Goal: Check status: Check status

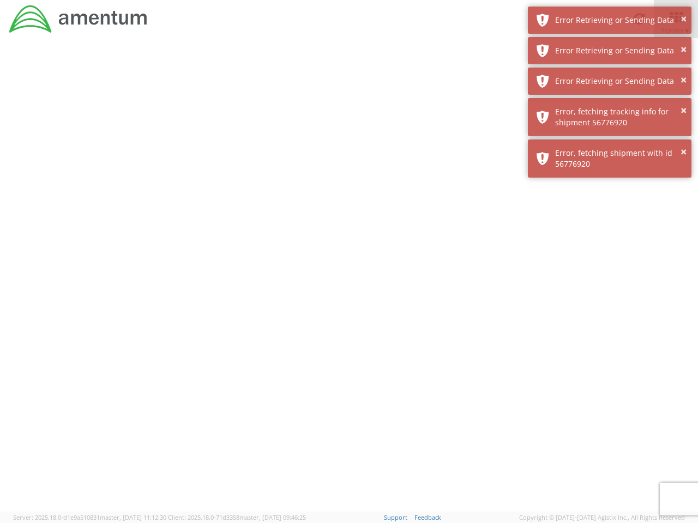
click at [349, 281] on div at bounding box center [349, 275] width 698 height 474
click at [610, 20] on div "Error Retrieving or Sending Data" at bounding box center [619, 20] width 128 height 11
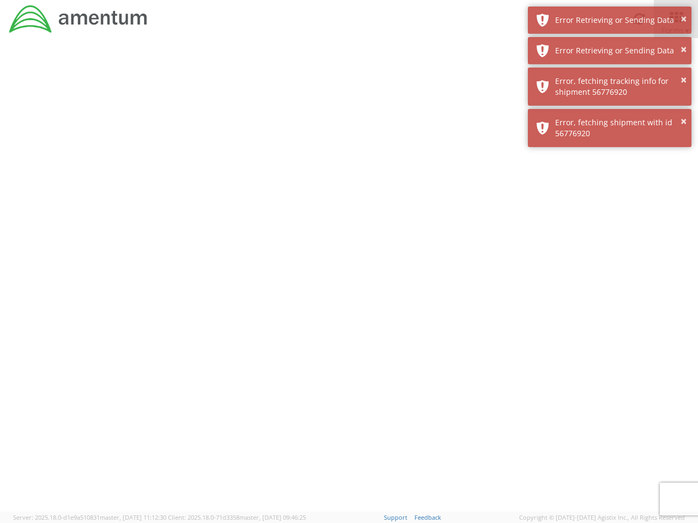
click at [610, 51] on div "Error Retrieving or Sending Data" at bounding box center [619, 50] width 128 height 11
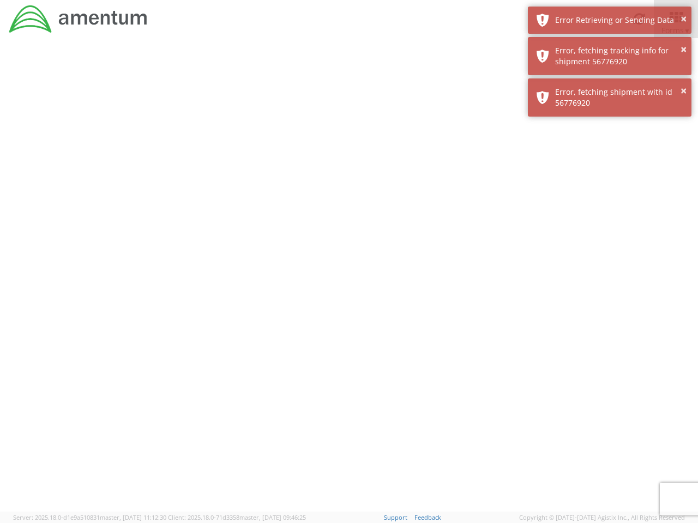
click at [610, 81] on div "× Error, fetching shipment with id 56776920" at bounding box center [610, 98] width 164 height 38
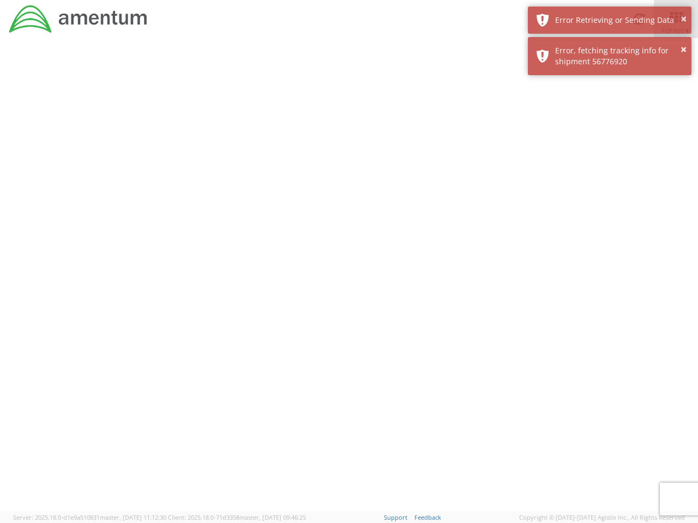
click at [610, 117] on div at bounding box center [349, 275] width 698 height 474
click at [610, 159] on div at bounding box center [349, 275] width 698 height 474
